Goal: Task Accomplishment & Management: Manage account settings

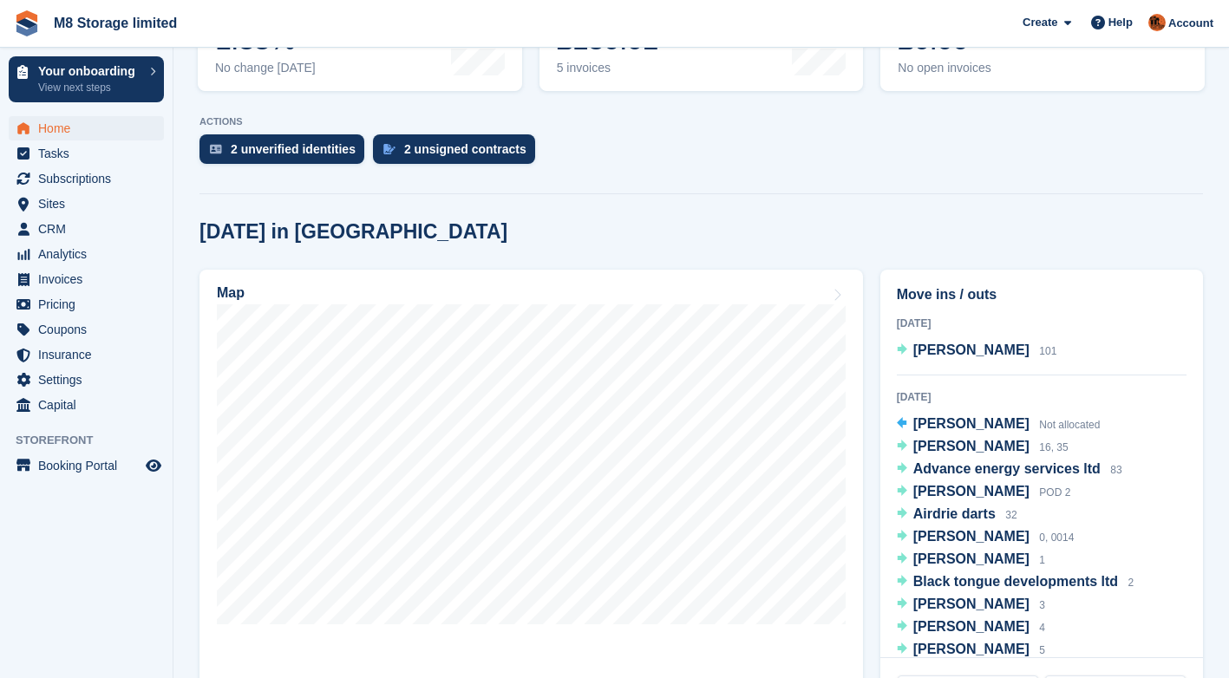
scroll to position [434, 0]
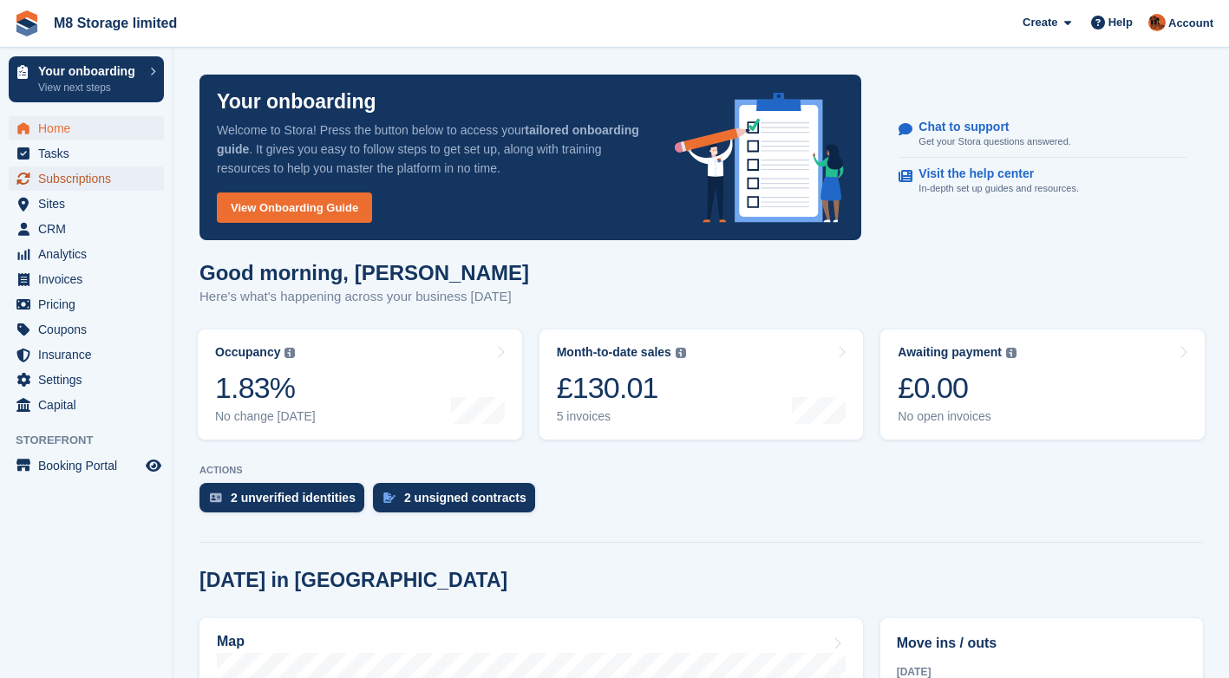
click at [63, 182] on span "Subscriptions" at bounding box center [90, 179] width 104 height 24
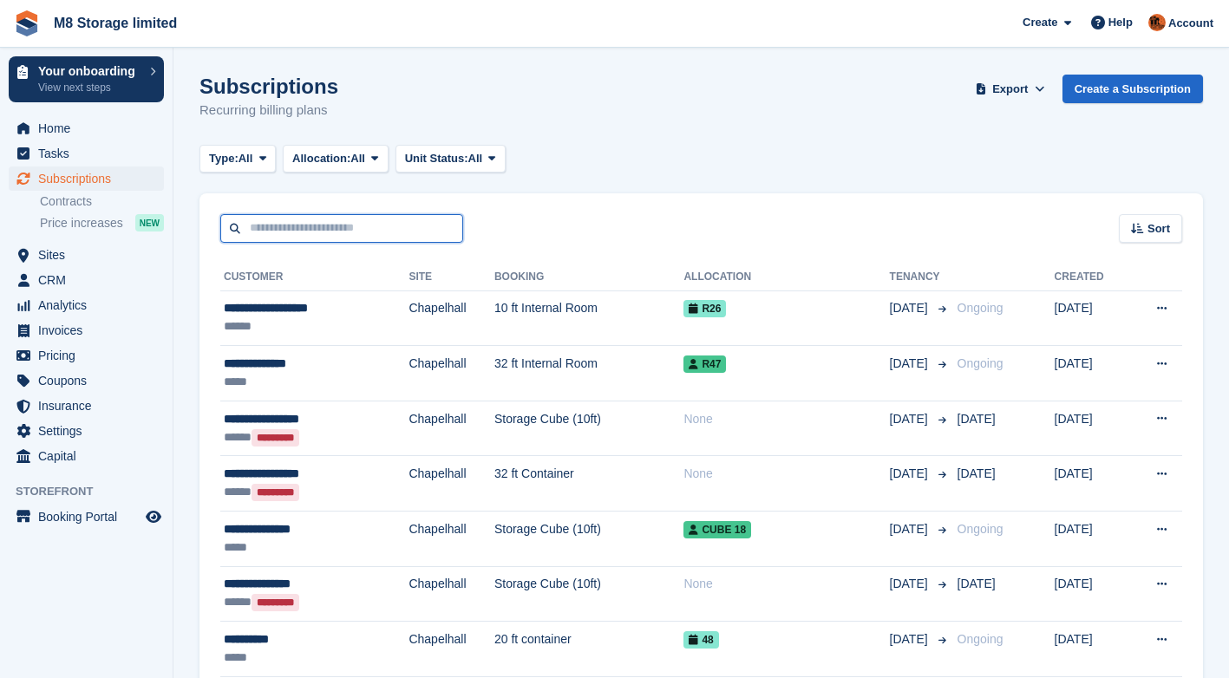
click at [318, 228] on input "text" at bounding box center [341, 228] width 243 height 29
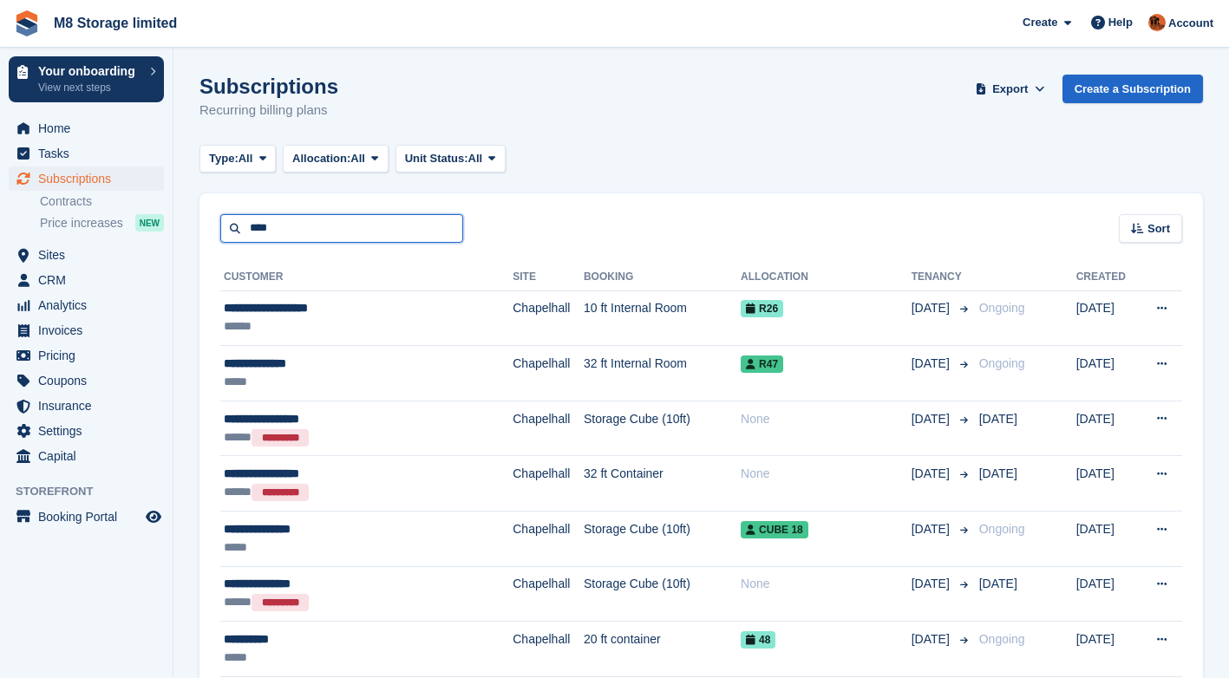
type input "****"
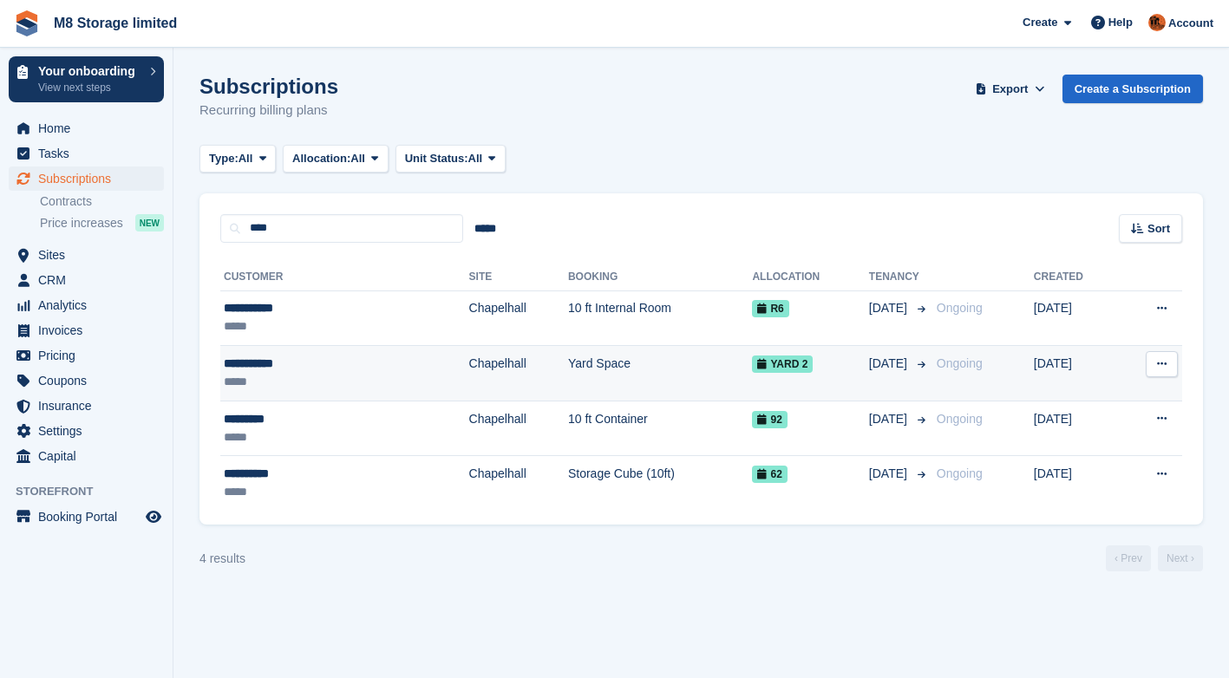
click at [1163, 370] on button at bounding box center [1162, 364] width 32 height 26
click at [568, 369] on td "Yard Space" at bounding box center [660, 374] width 185 height 56
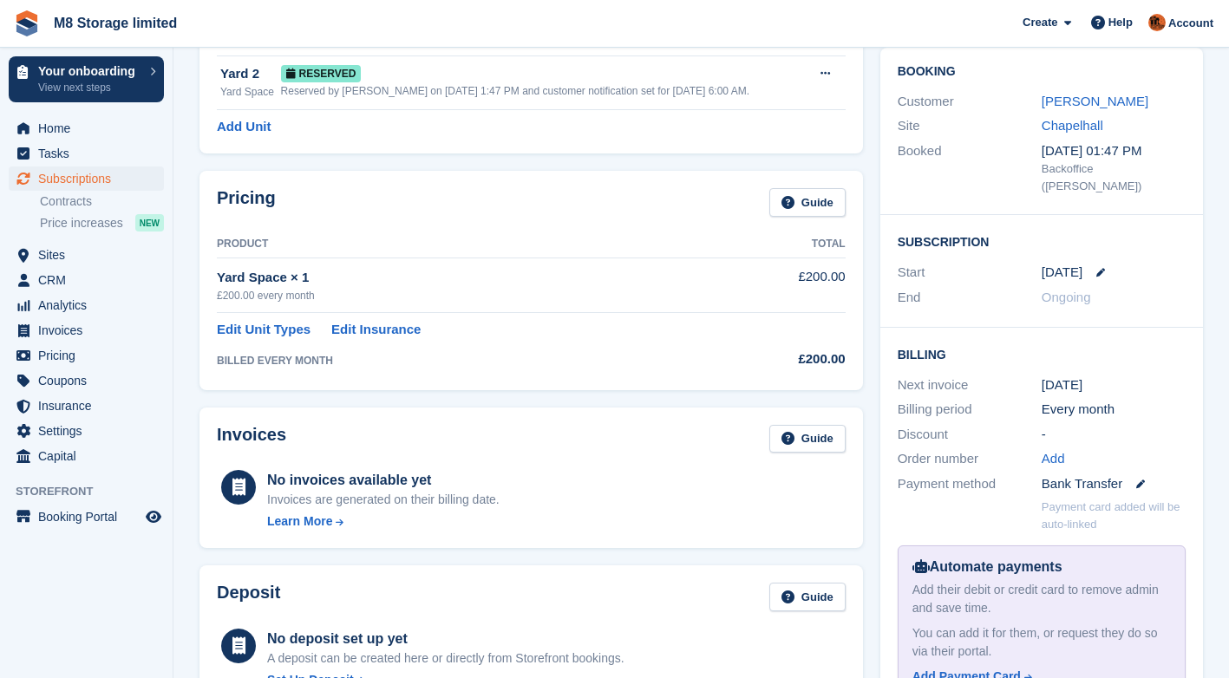
scroll to position [100, 0]
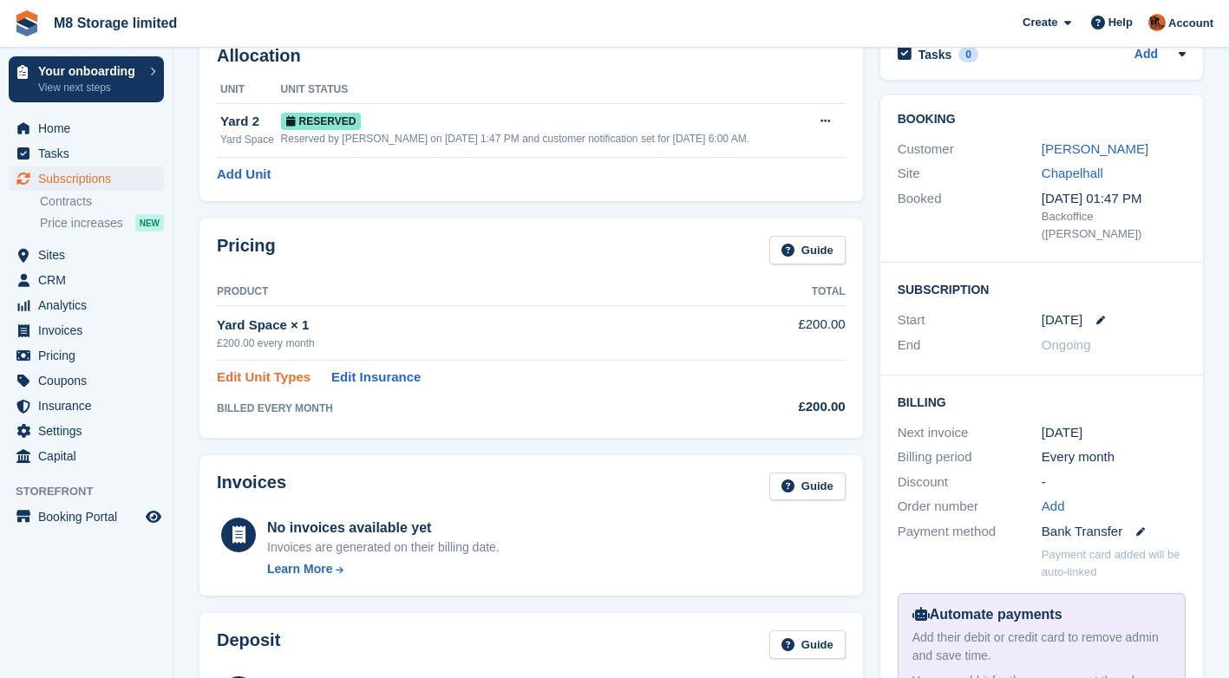
click at [298, 378] on link "Edit Unit Types" at bounding box center [264, 378] width 94 height 20
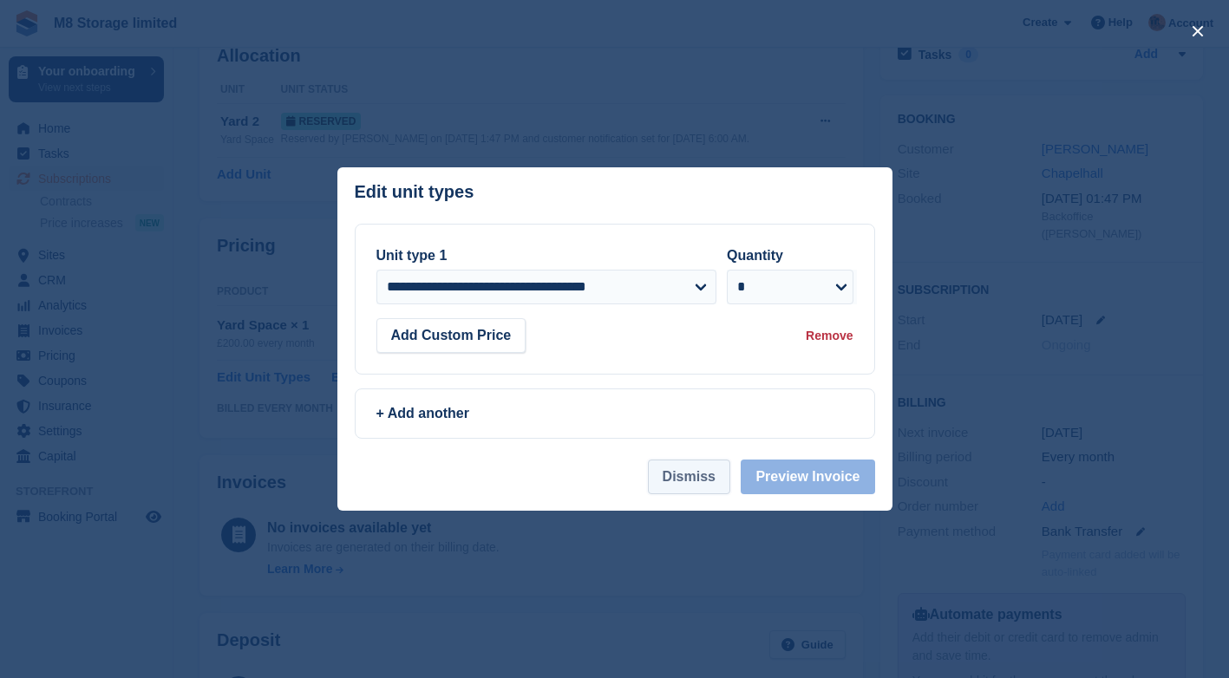
click at [708, 483] on button "Dismiss" at bounding box center [689, 477] width 82 height 35
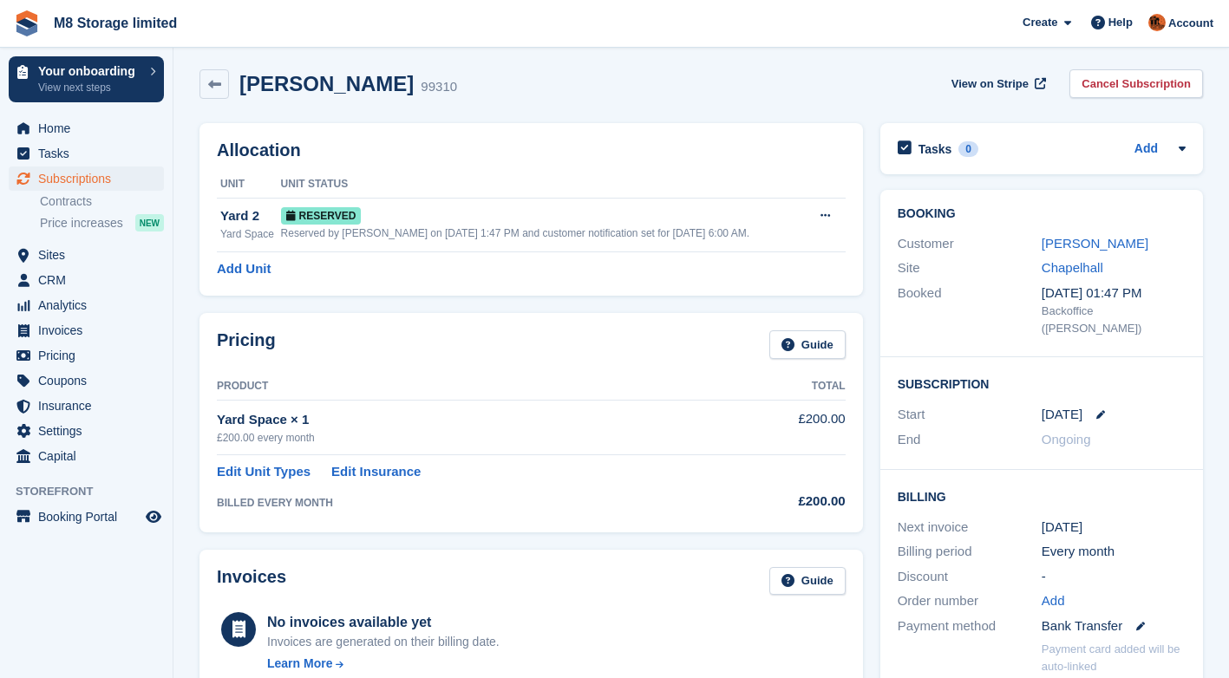
scroll to position [0, 0]
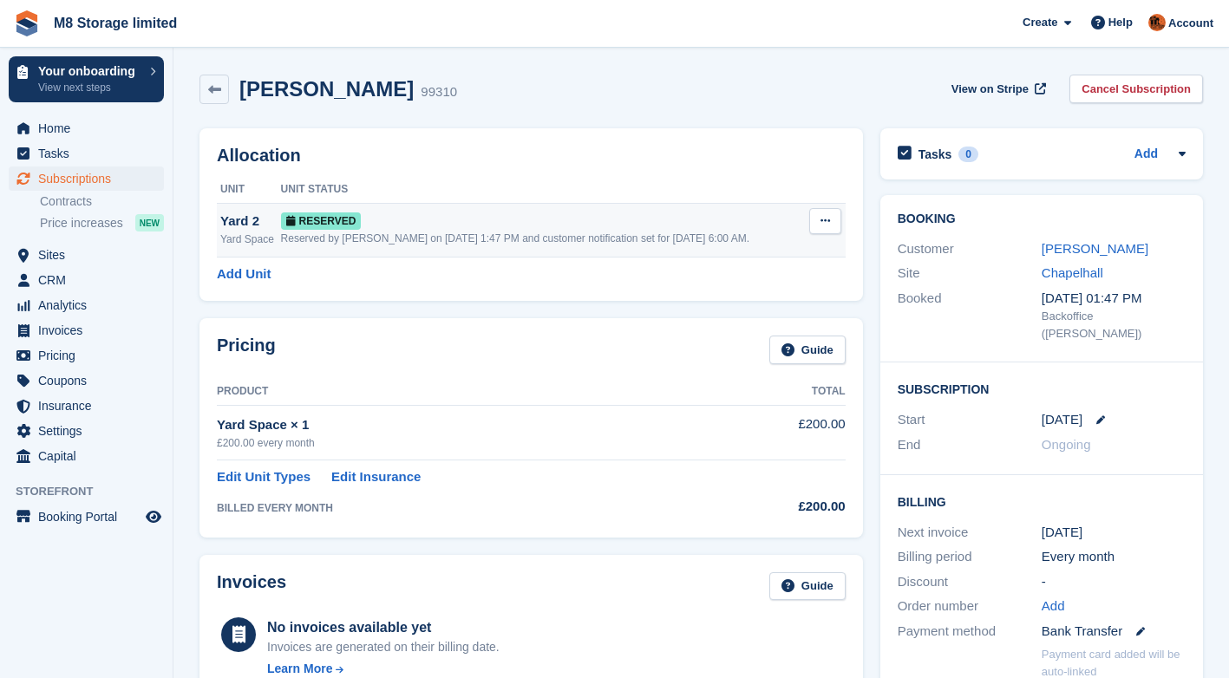
click at [834, 221] on button at bounding box center [825, 221] width 32 height 26
click at [742, 291] on p "Deallocate" at bounding box center [758, 292] width 151 height 23
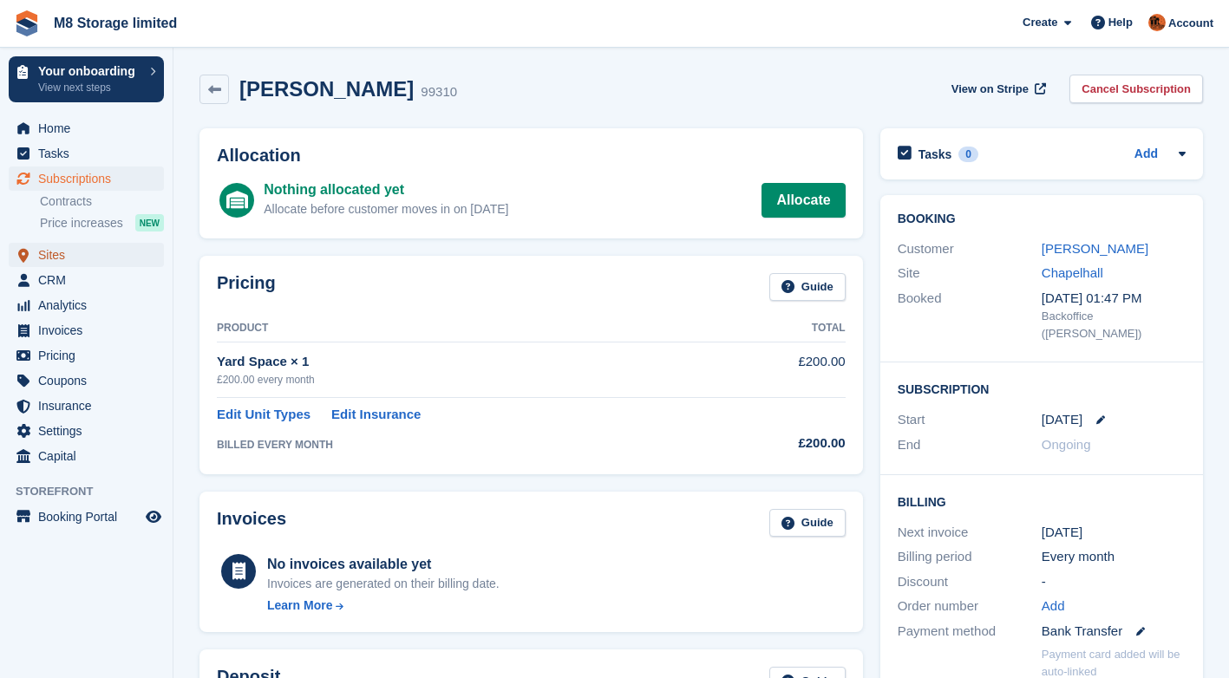
click at [68, 256] on span "Sites" at bounding box center [90, 255] width 104 height 24
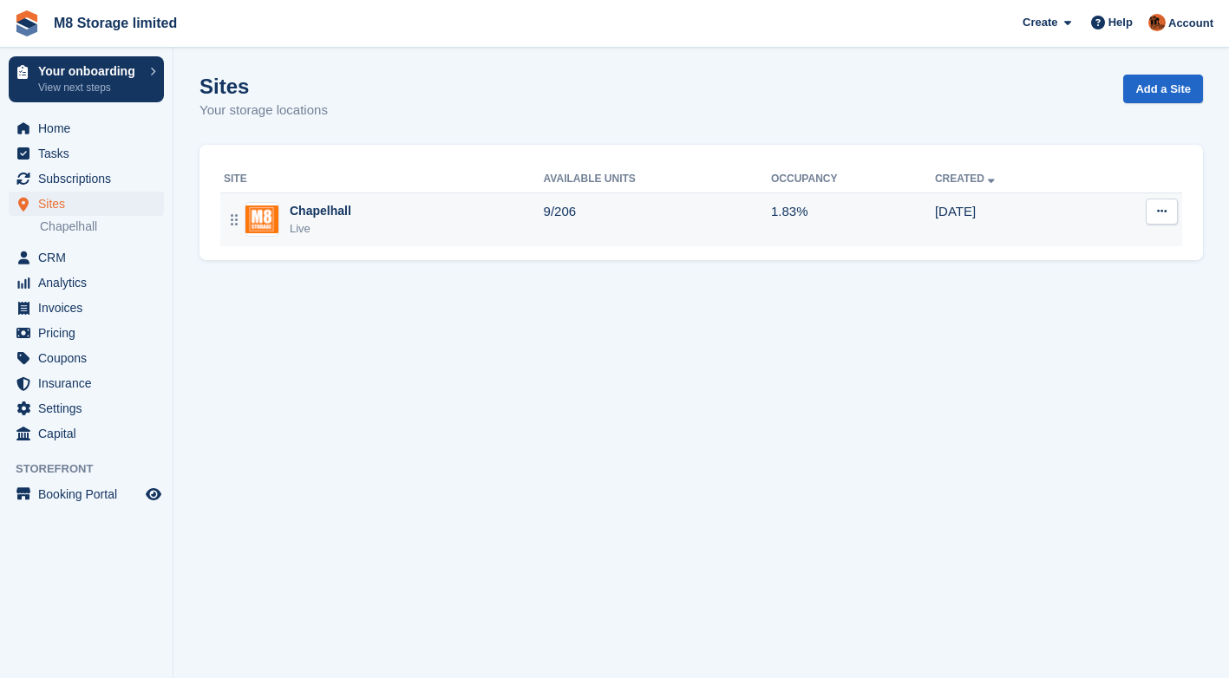
click at [407, 222] on div "Chapelhall Live" at bounding box center [384, 220] width 320 height 36
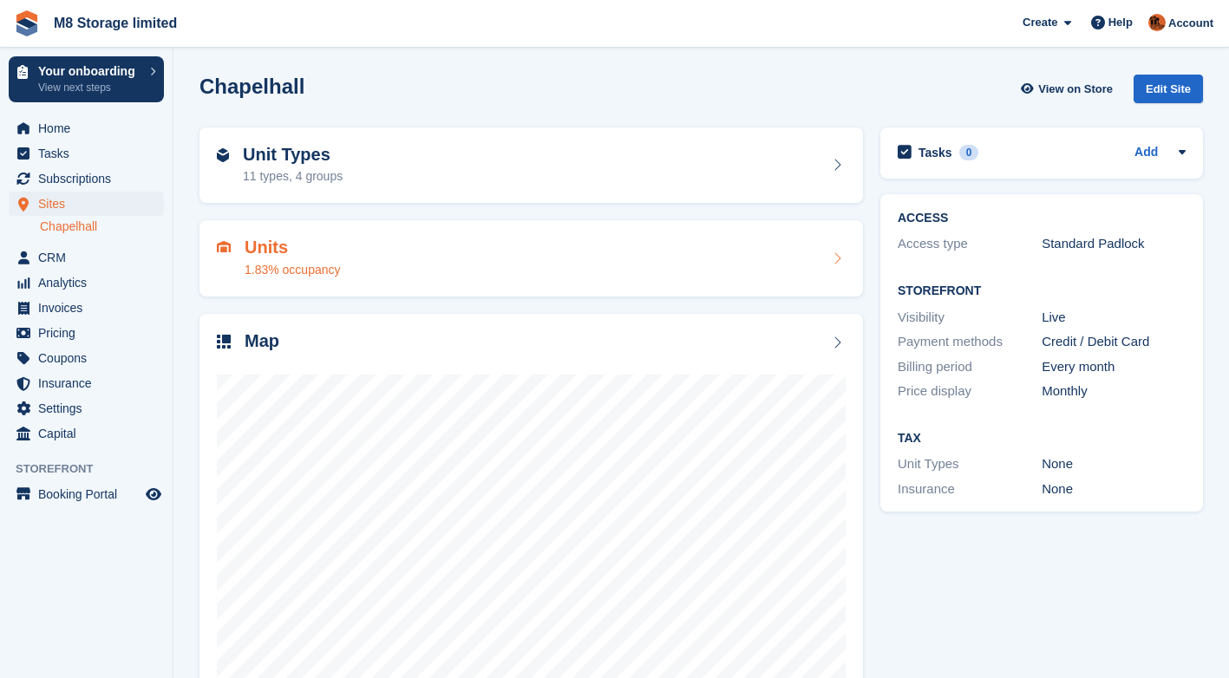
click at [368, 252] on div "Units 1.83% occupancy" at bounding box center [531, 259] width 629 height 42
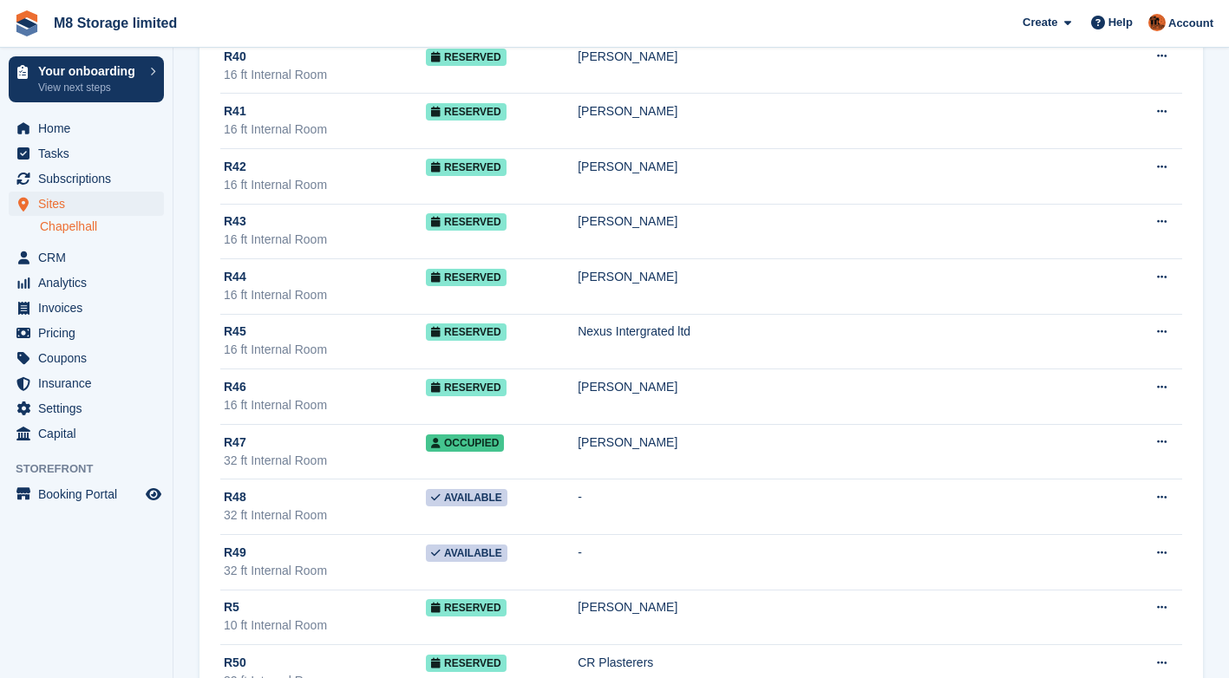
scroll to position [10942, 0]
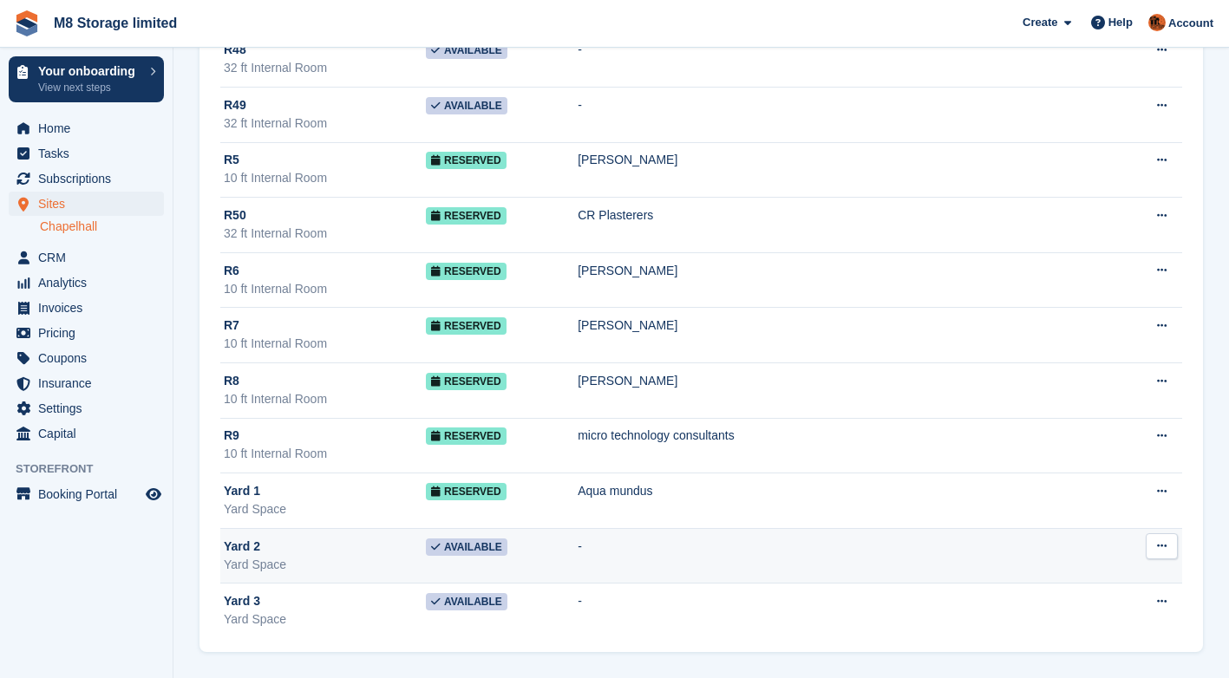
click at [1167, 543] on button at bounding box center [1162, 546] width 32 height 26
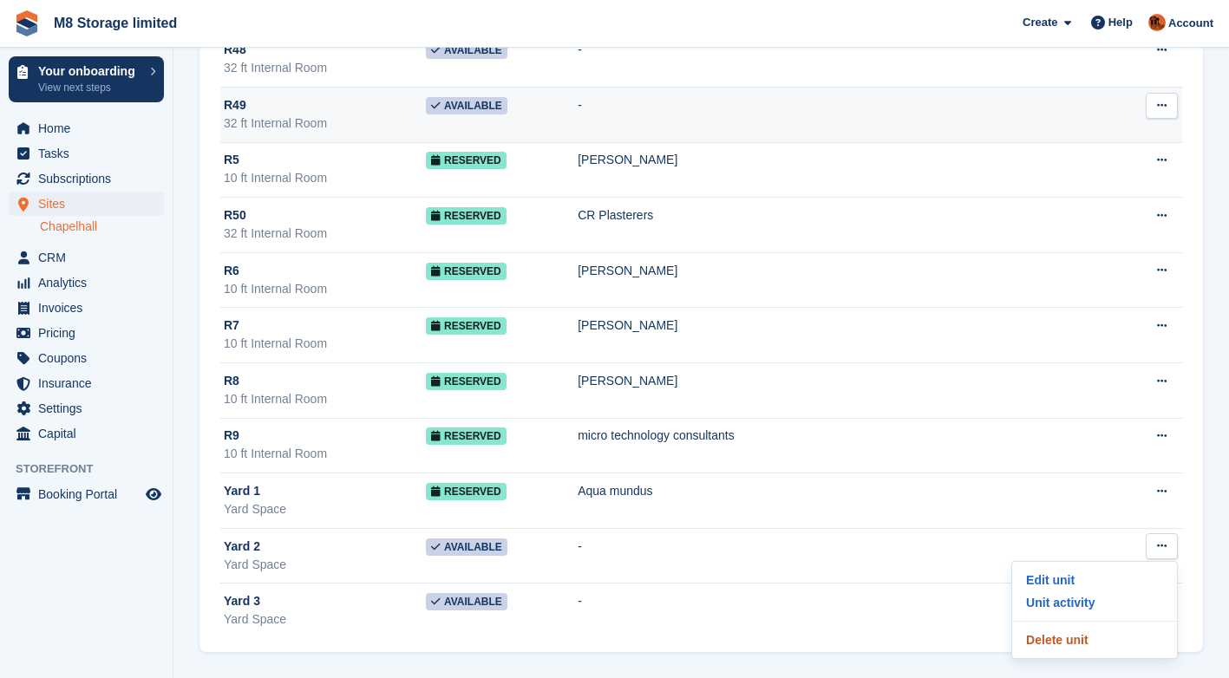
drag, startPoint x: 1067, startPoint y: 642, endPoint x: 692, endPoint y: 91, distance: 666.1
click at [1067, 642] on p "Delete unit" at bounding box center [1094, 640] width 151 height 23
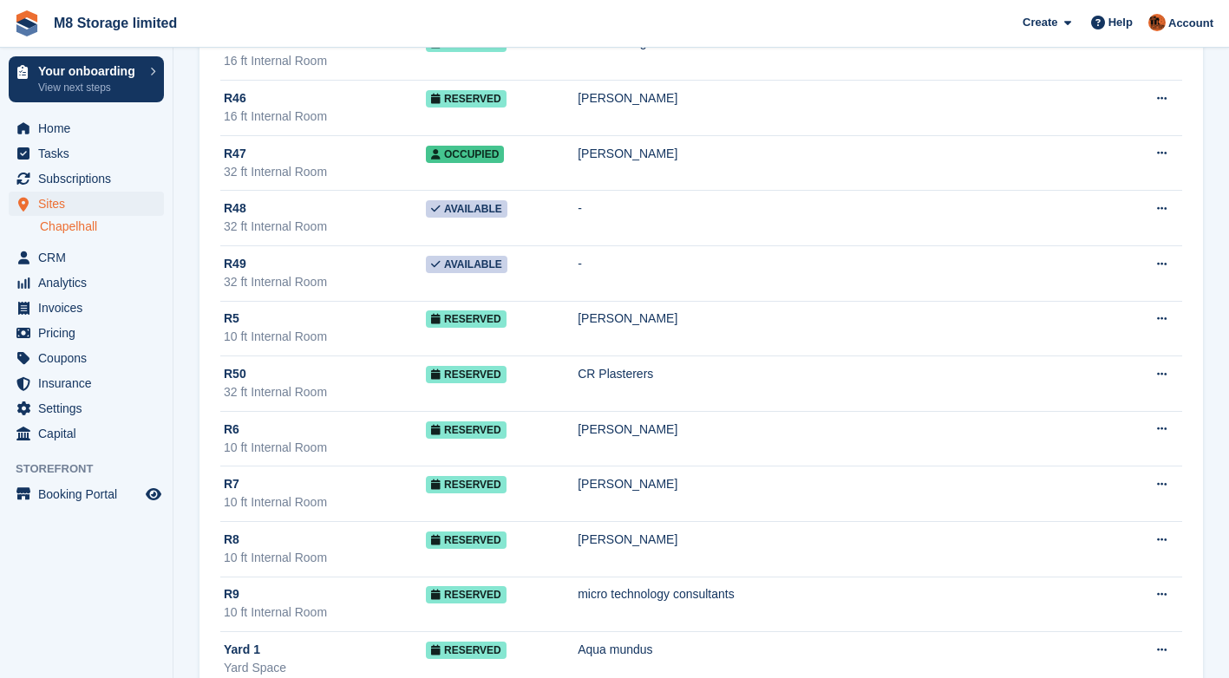
scroll to position [10887, 0]
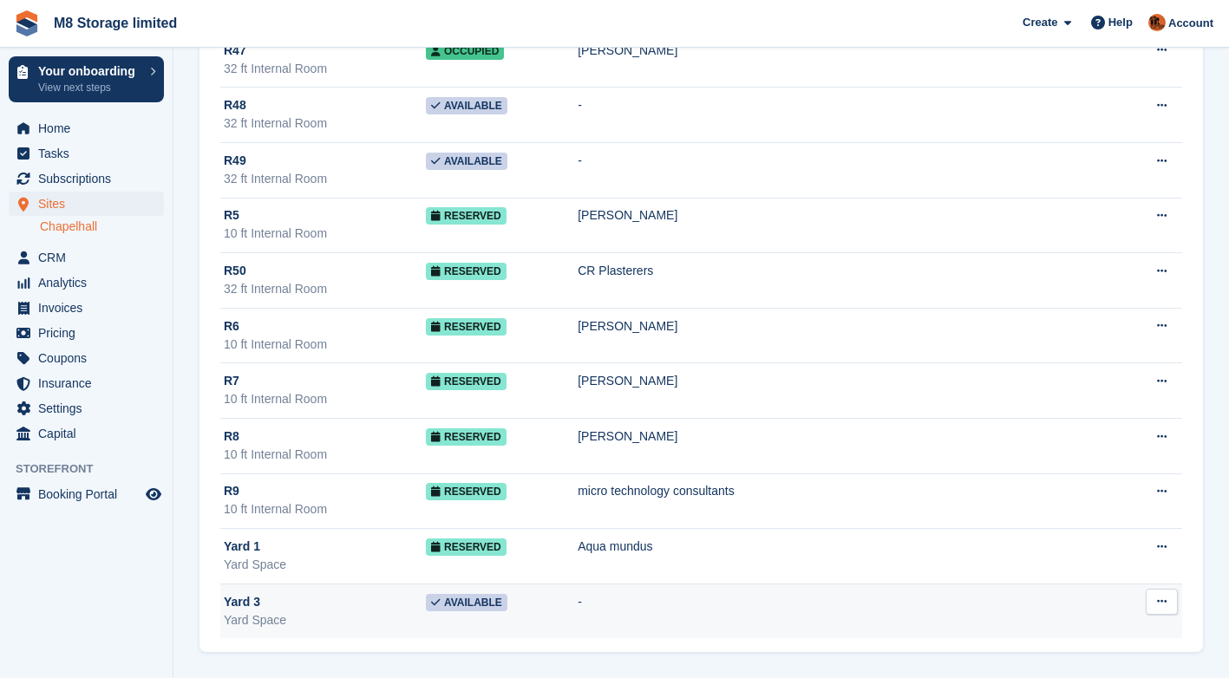
click at [1163, 603] on icon at bounding box center [1162, 601] width 10 height 11
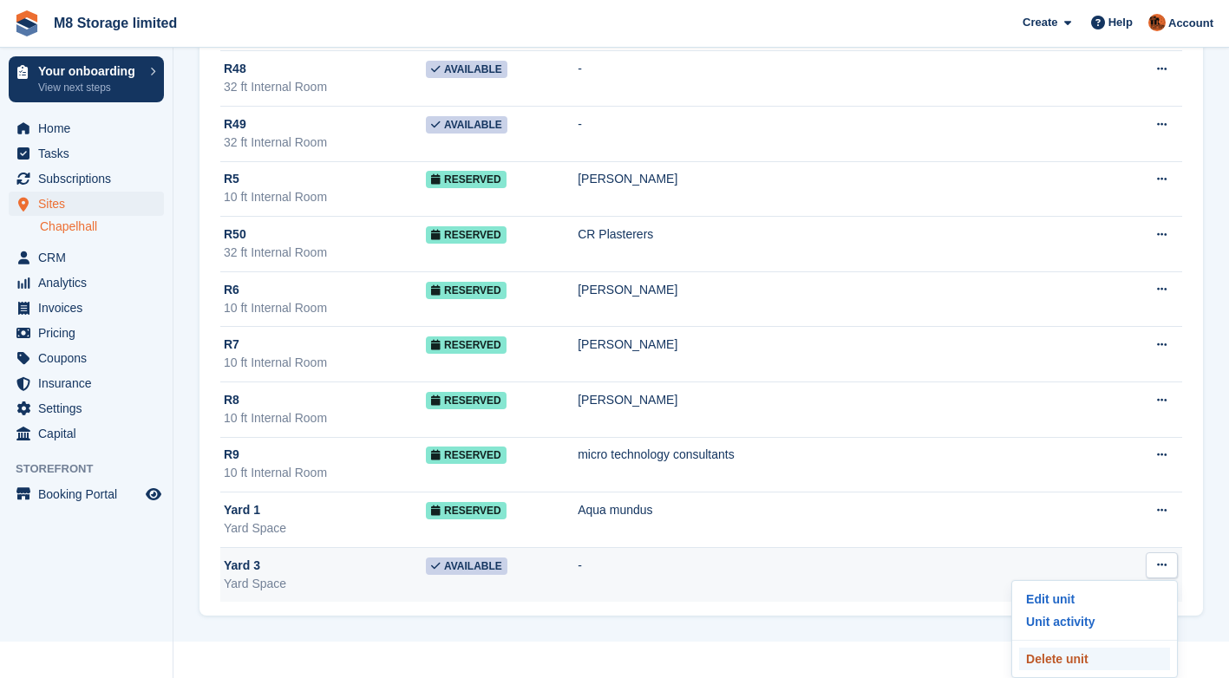
click at [1071, 659] on p "Delete unit" at bounding box center [1094, 659] width 151 height 23
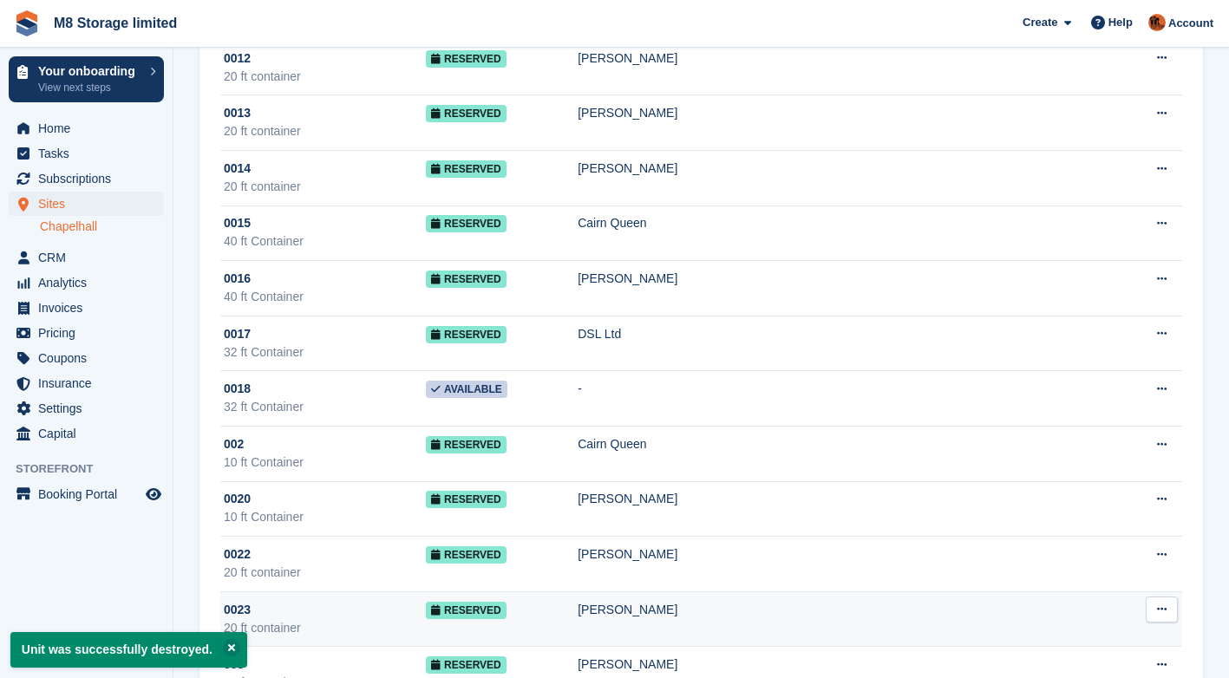
scroll to position [520, 0]
